Goal: Task Accomplishment & Management: Use online tool/utility

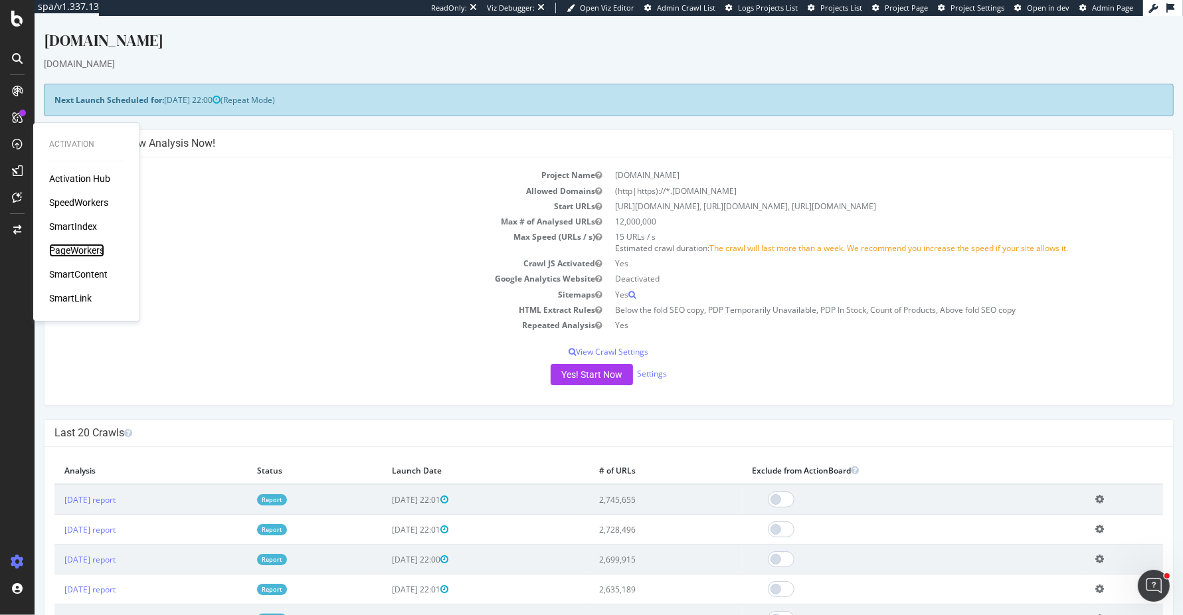
click at [78, 251] on div "PageWorkers" at bounding box center [76, 250] width 55 height 13
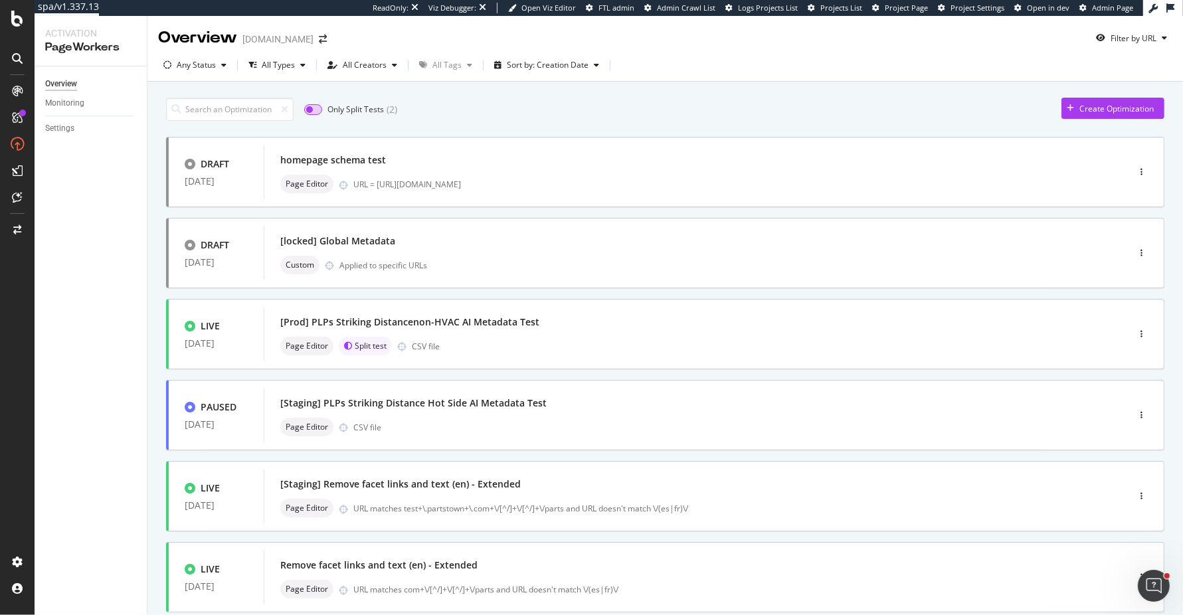
click at [318, 110] on input "checkbox" at bounding box center [313, 109] width 18 height 11
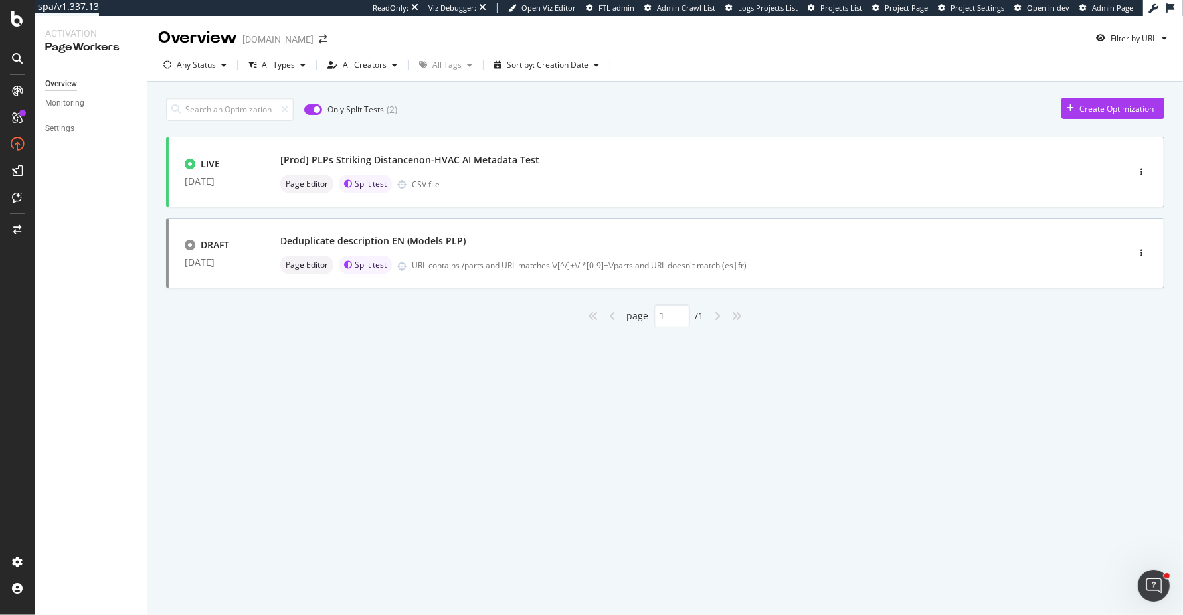
click at [306, 110] on input "checkbox" at bounding box center [313, 109] width 18 height 11
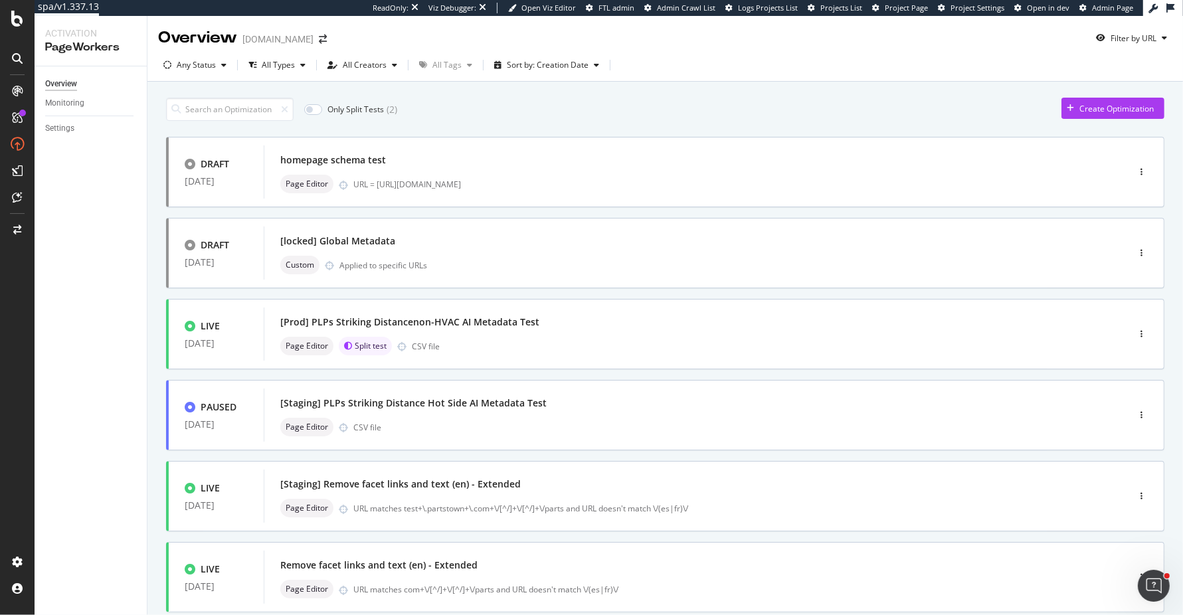
click at [306, 110] on input "checkbox" at bounding box center [313, 109] width 18 height 11
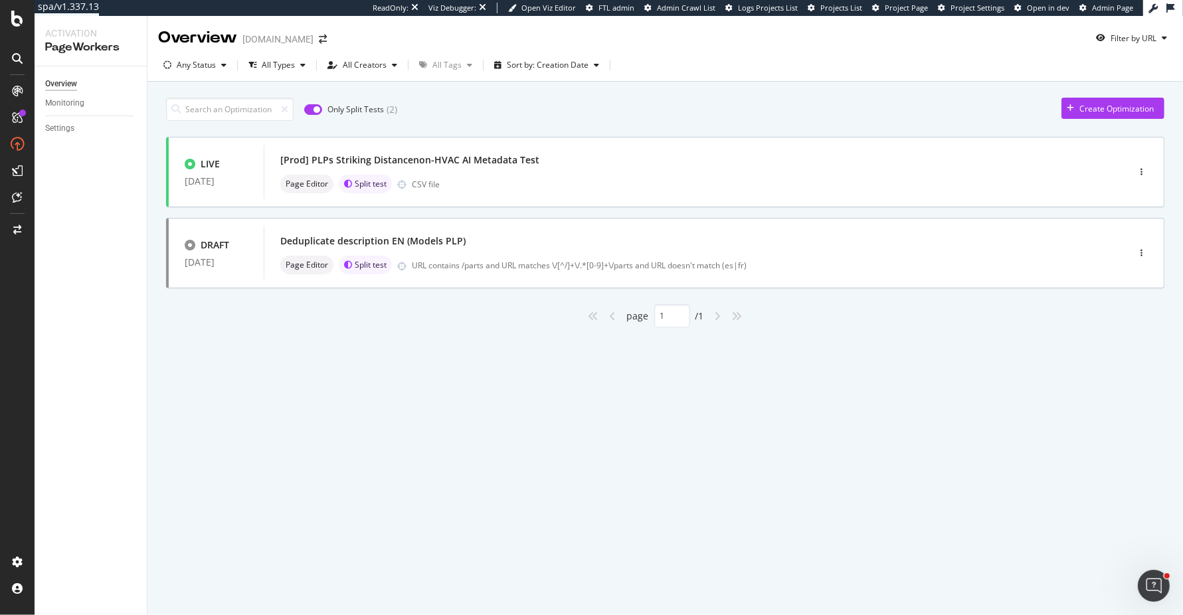
click at [306, 110] on input "checkbox" at bounding box center [313, 109] width 18 height 11
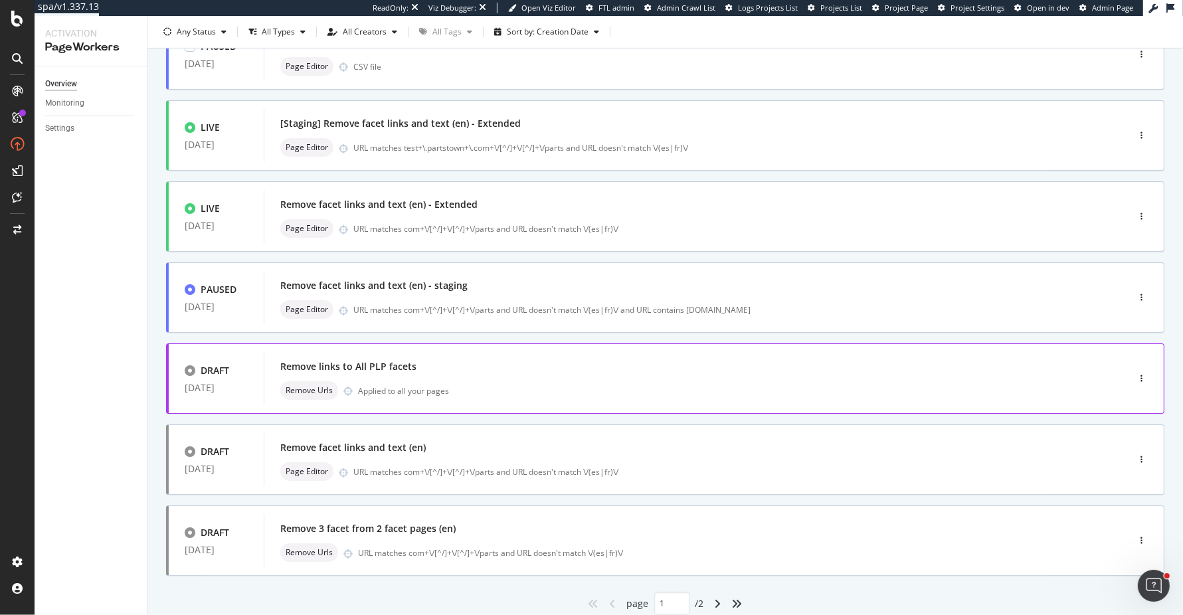
scroll to position [406, 0]
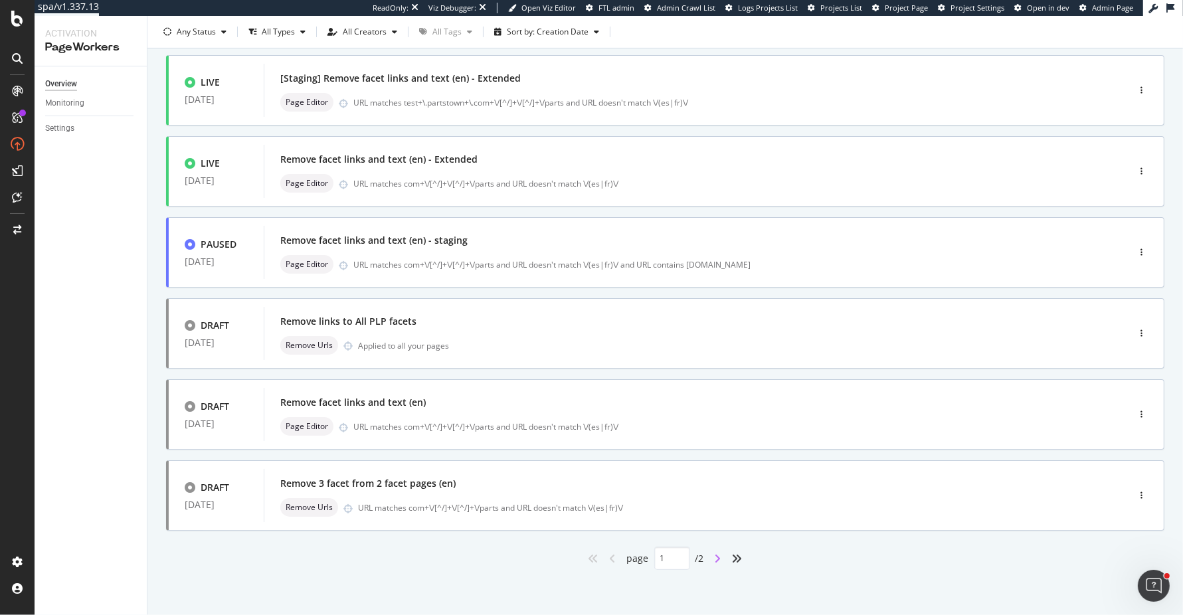
click at [717, 560] on icon "angle-right" at bounding box center [718, 558] width 7 height 11
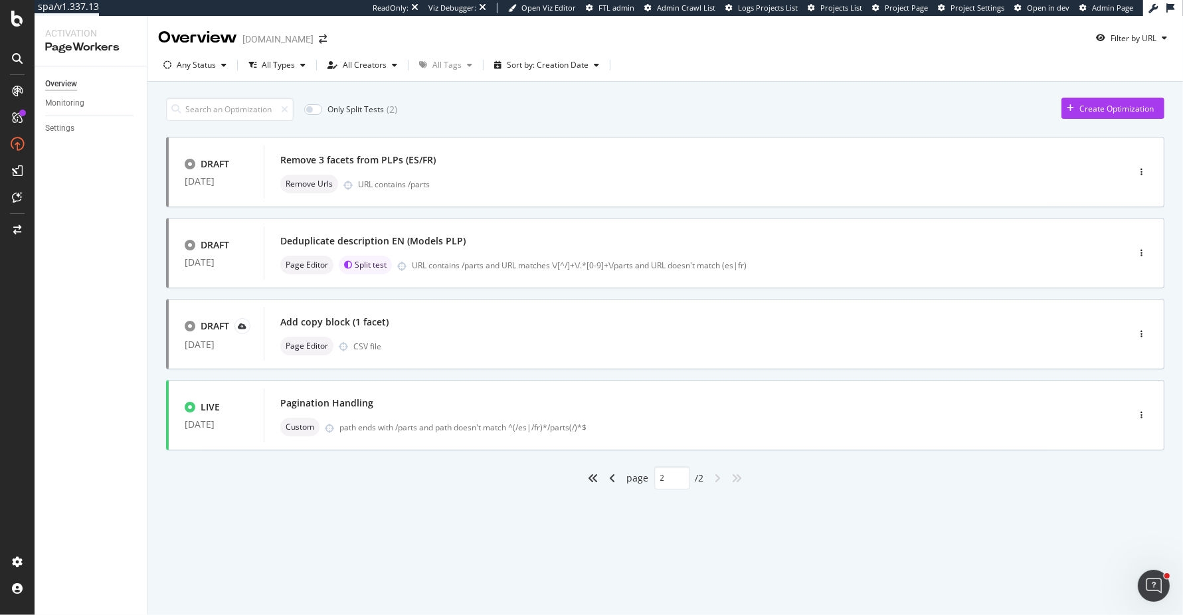
click at [608, 478] on div "angle-left" at bounding box center [612, 478] width 17 height 21
type input "1"
